Goal: Navigation & Orientation: Find specific page/section

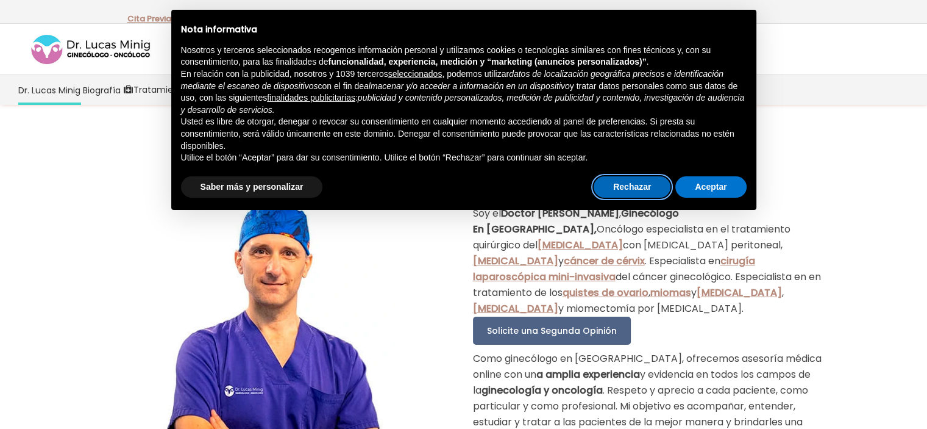
click at [639, 182] on button "Rechazar" at bounding box center [632, 187] width 77 height 22
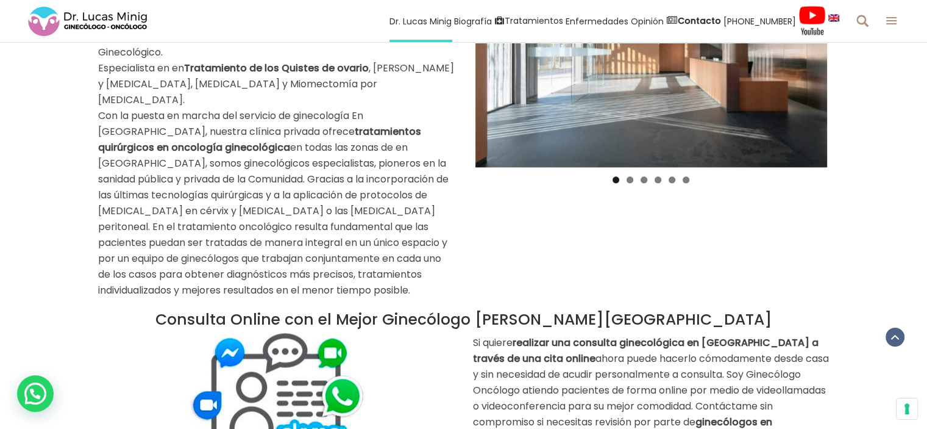
scroll to position [1513, 0]
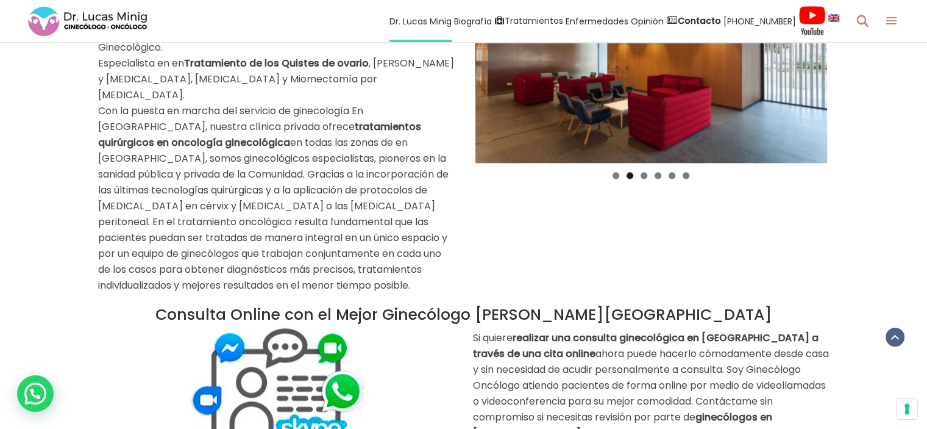
drag, startPoint x: 59, startPoint y: 266, endPoint x: 124, endPoint y: 305, distance: 76.6
click at [124, 324] on div at bounding box center [276, 393] width 357 height 138
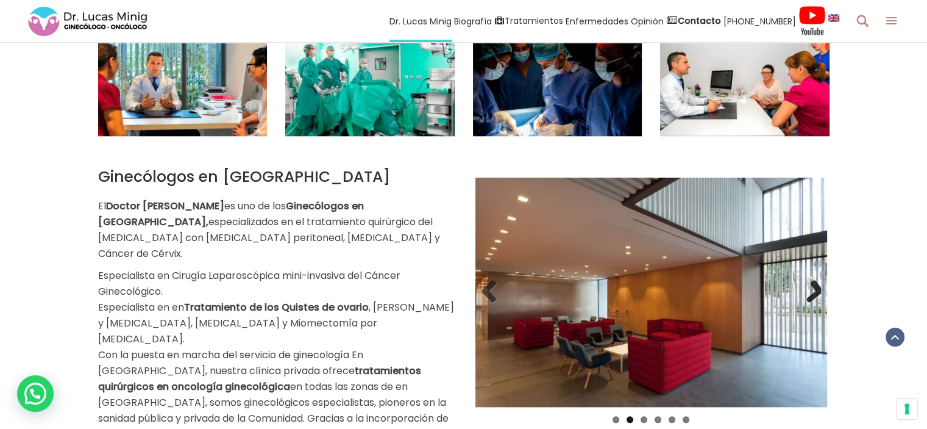
click at [816, 280] on link "Next" at bounding box center [809, 292] width 24 height 24
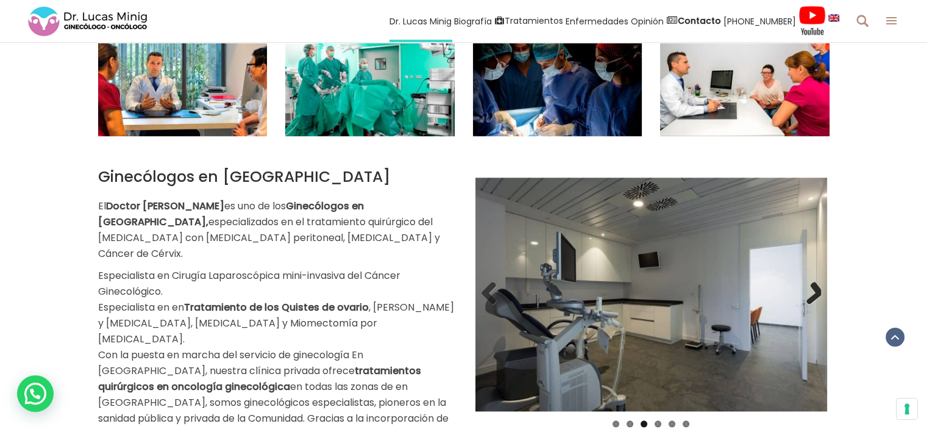
click at [816, 282] on link "Next" at bounding box center [809, 294] width 24 height 24
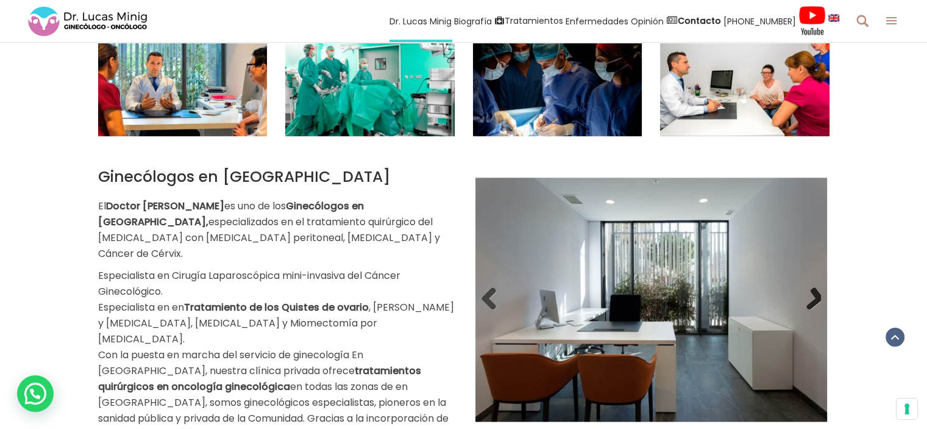
click at [816, 287] on link "Next" at bounding box center [809, 299] width 24 height 24
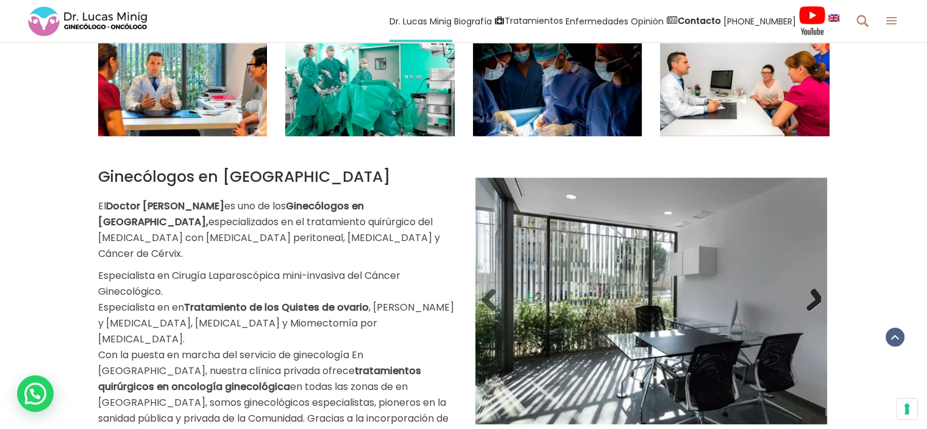
click at [816, 288] on link "Next" at bounding box center [809, 300] width 24 height 24
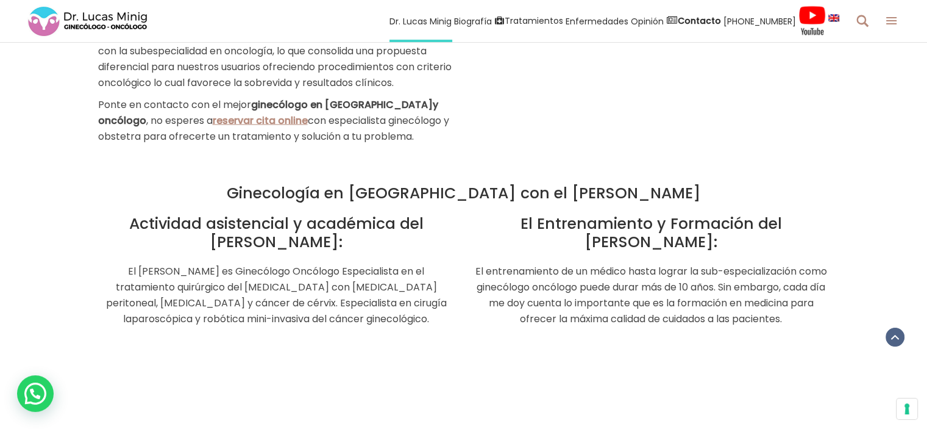
scroll to position [2551, 0]
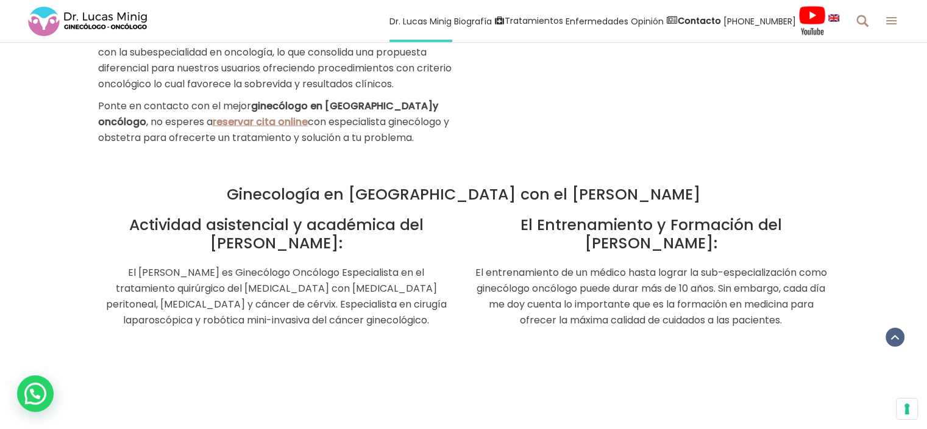
click at [96, 18] on img at bounding box center [88, 21] width 122 height 33
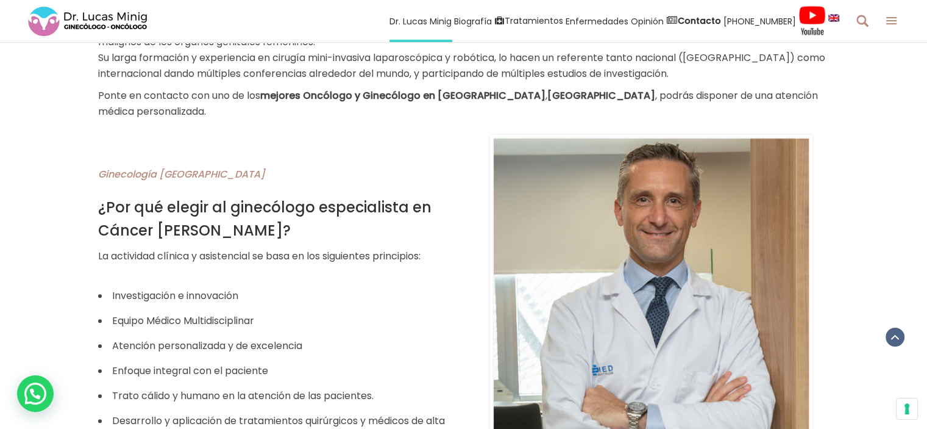
scroll to position [559, 0]
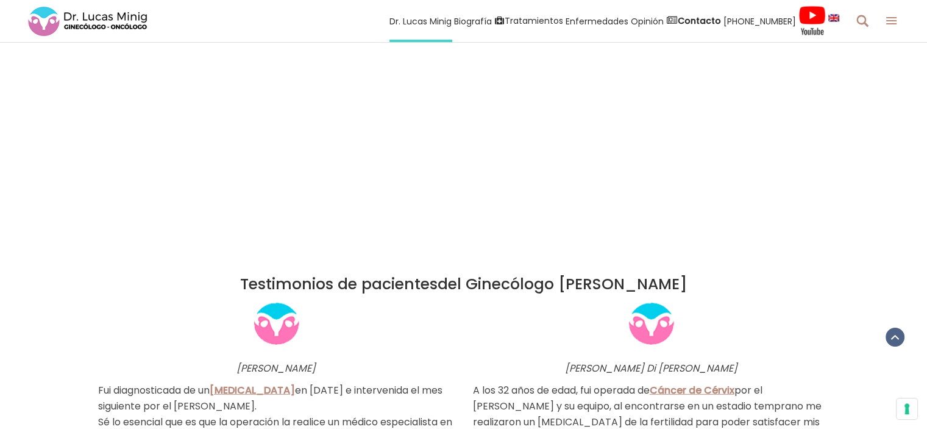
scroll to position [2843, 0]
